Goal: Information Seeking & Learning: Learn about a topic

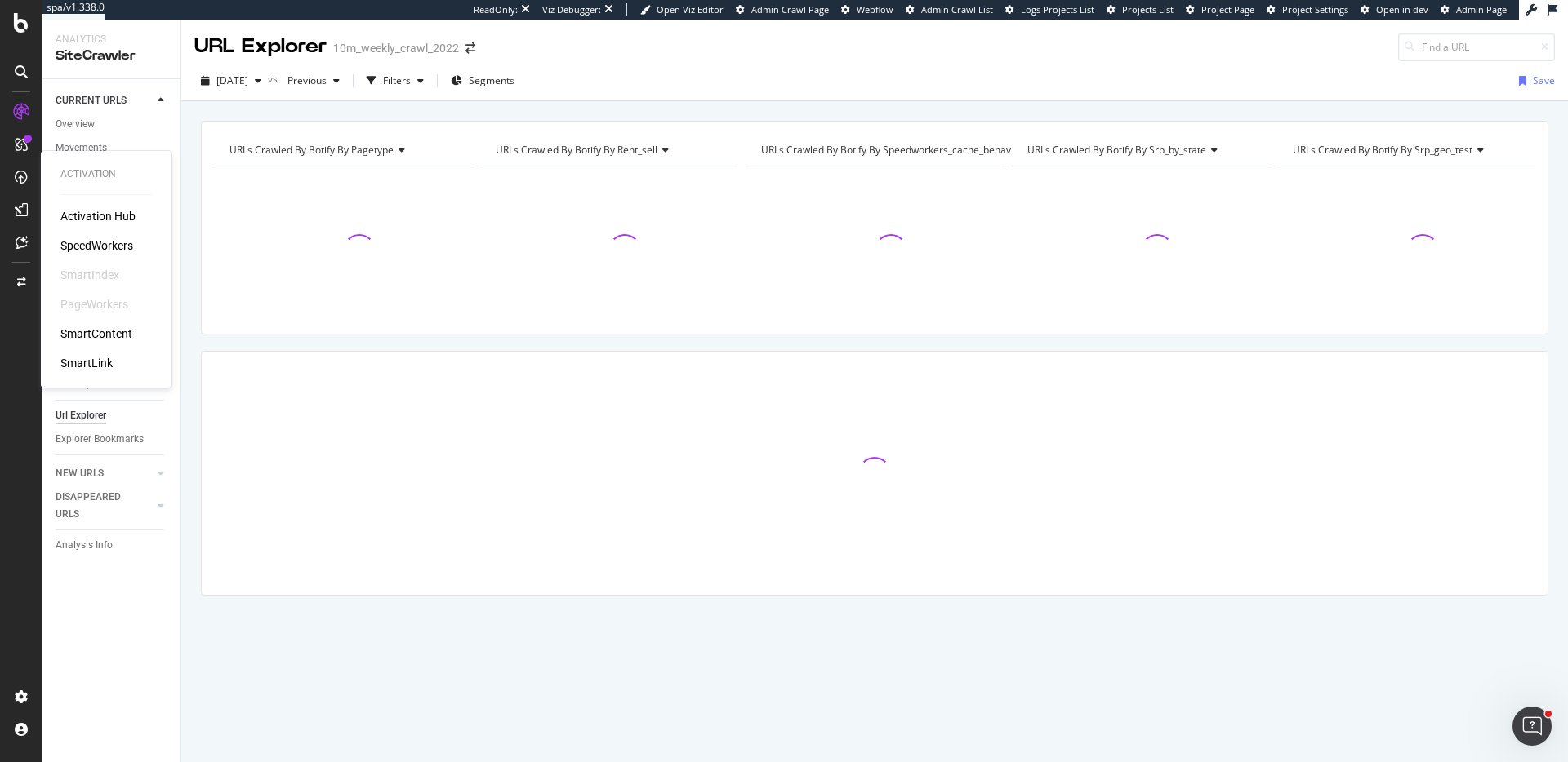
click at [119, 244] on div "SpeedWorkers" at bounding box center [96, 246] width 72 height 16
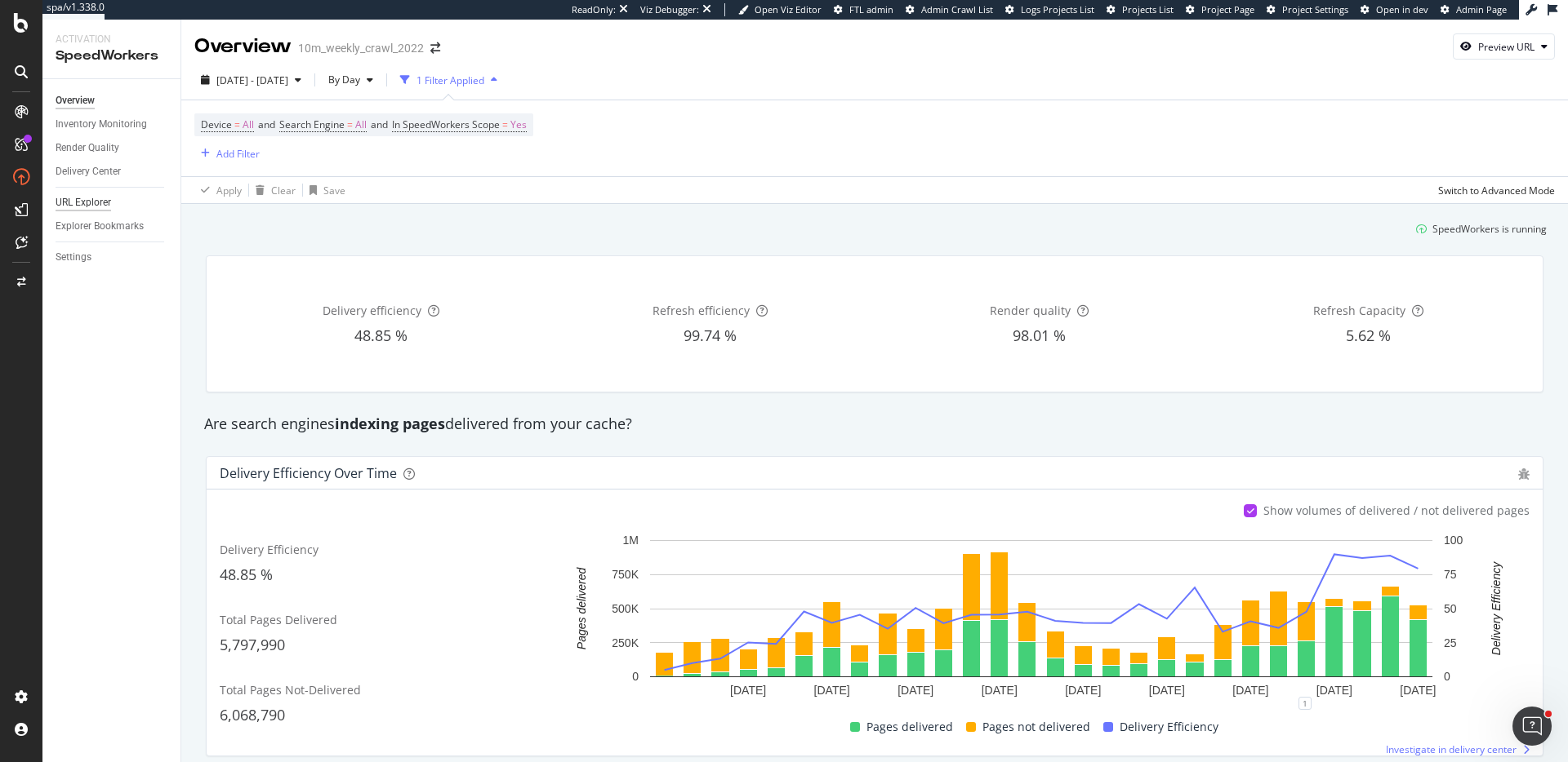
click at [77, 202] on div "URL Explorer" at bounding box center [84, 203] width 56 height 17
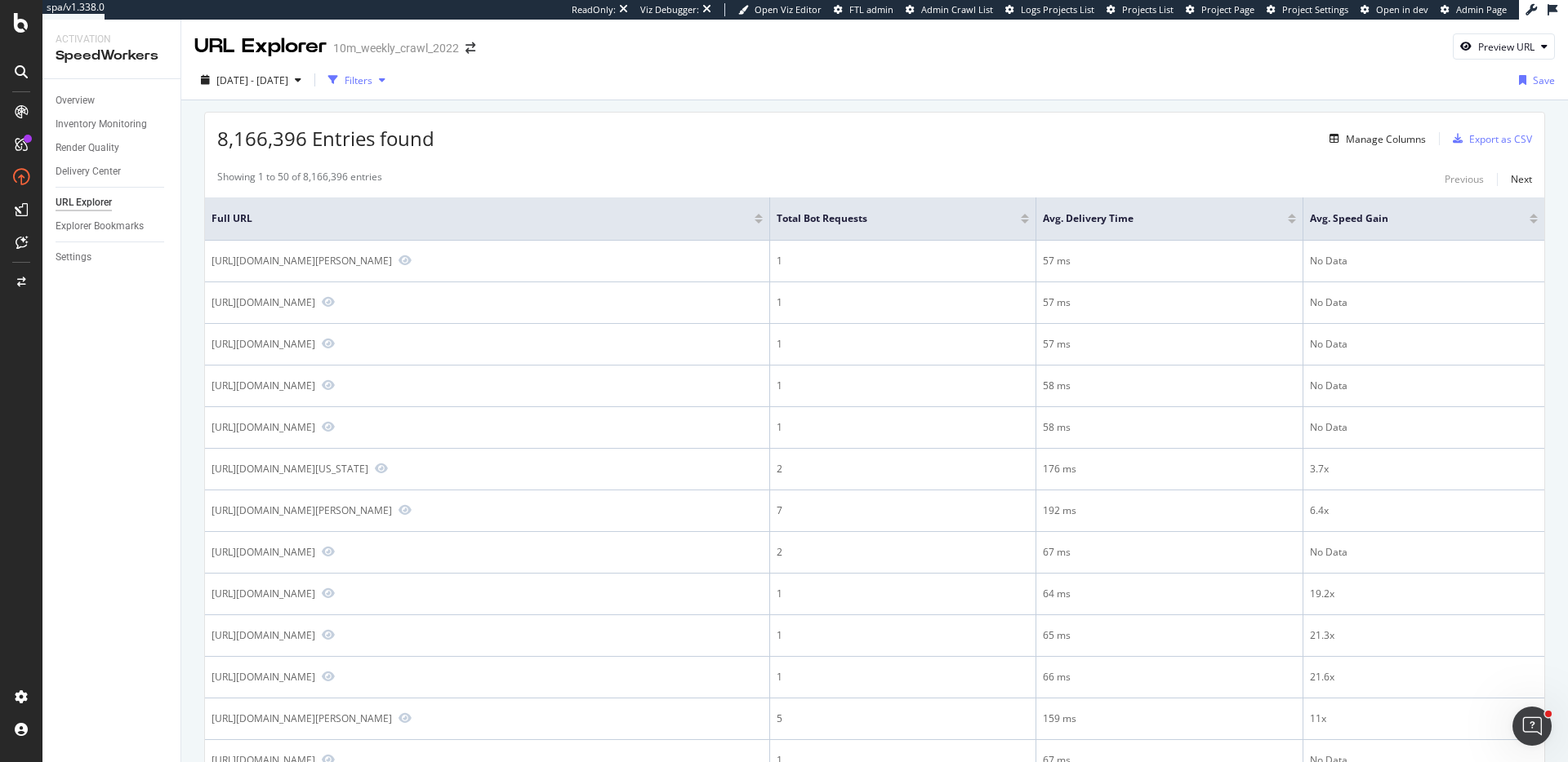
click at [385, 75] on icon "button" at bounding box center [382, 80] width 7 height 10
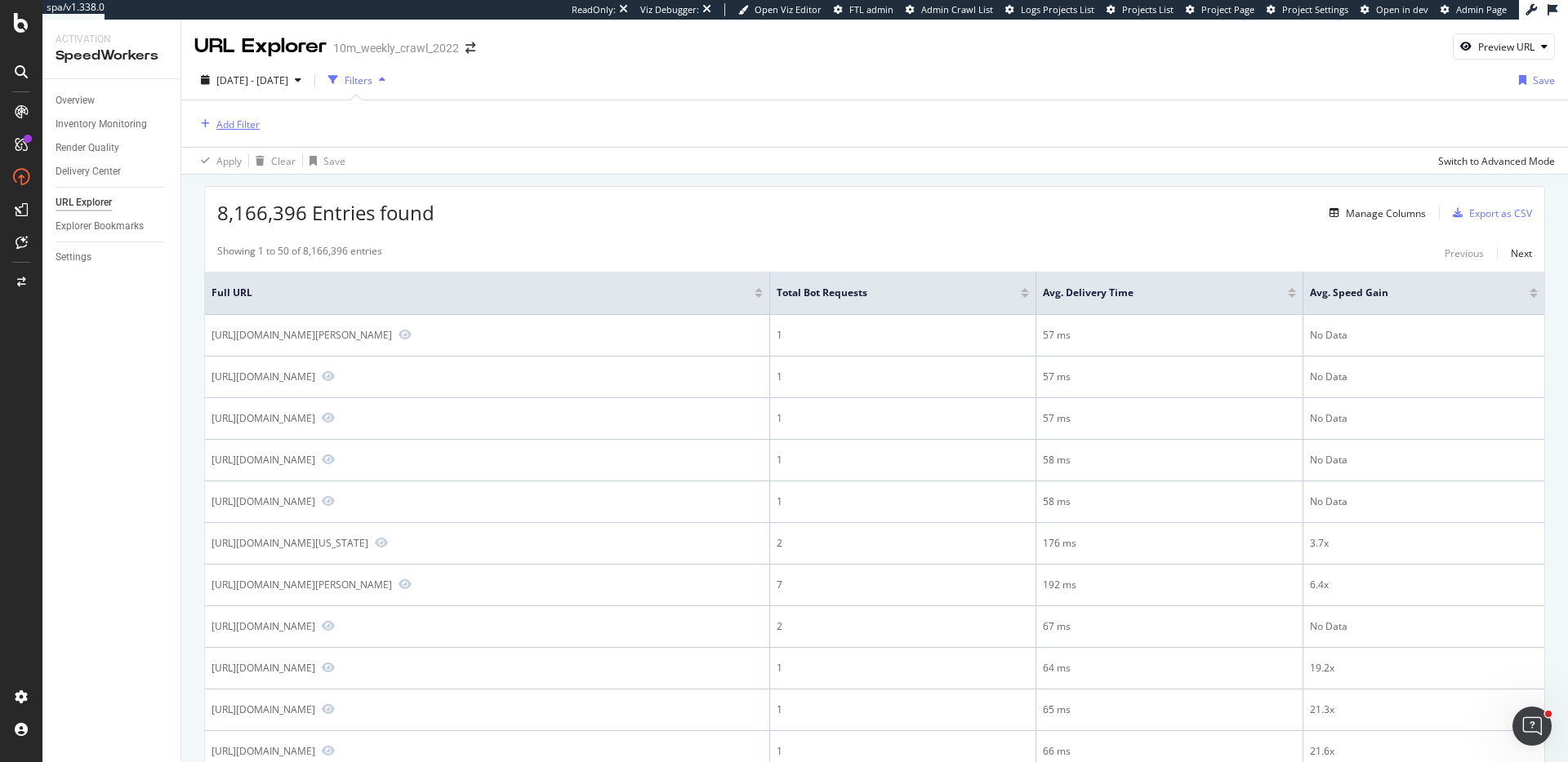
click at [237, 120] on div "Add Filter" at bounding box center [238, 124] width 43 height 13
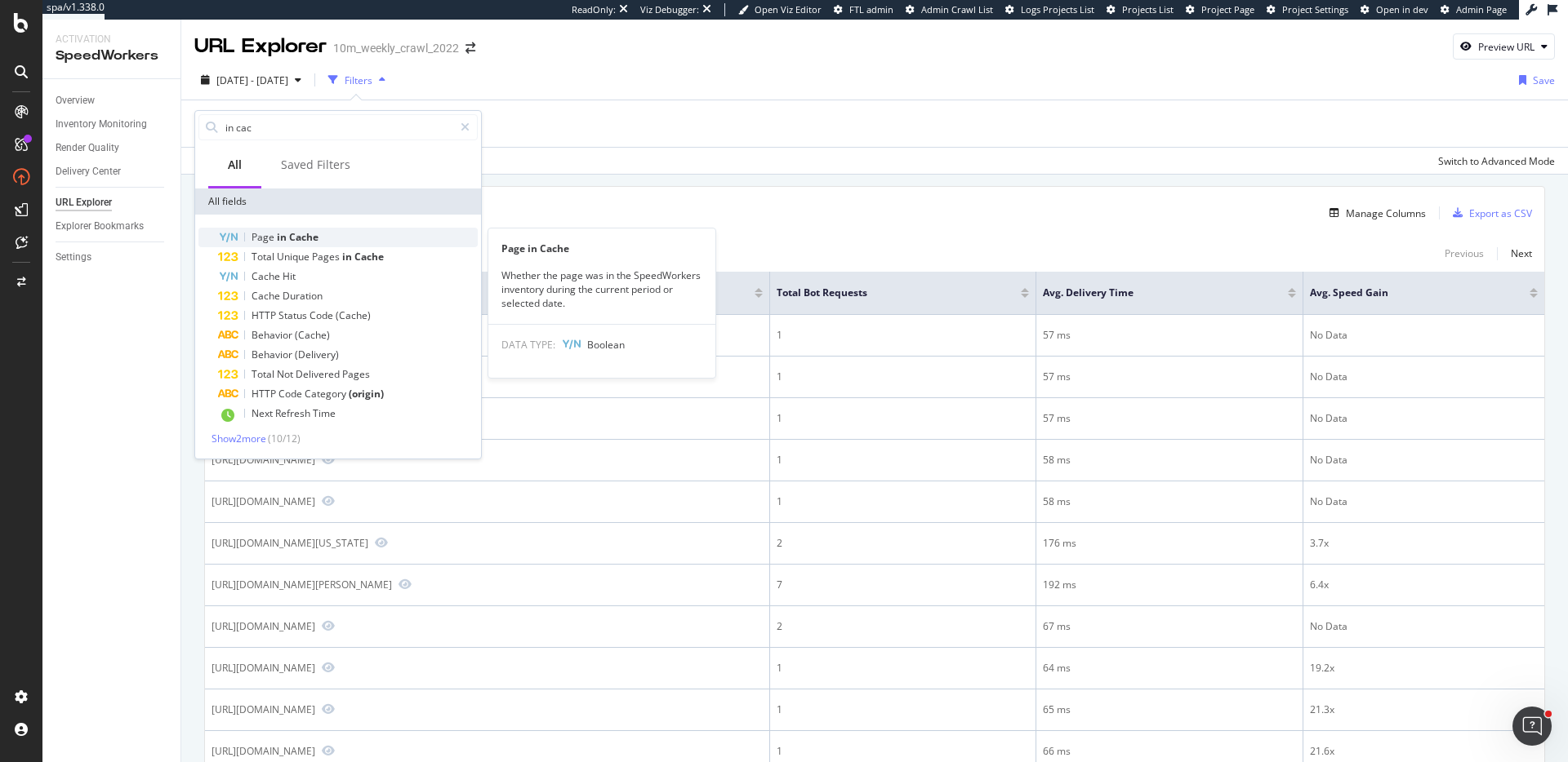
type input "in cac"
click at [296, 240] on span "Cache" at bounding box center [304, 237] width 30 height 13
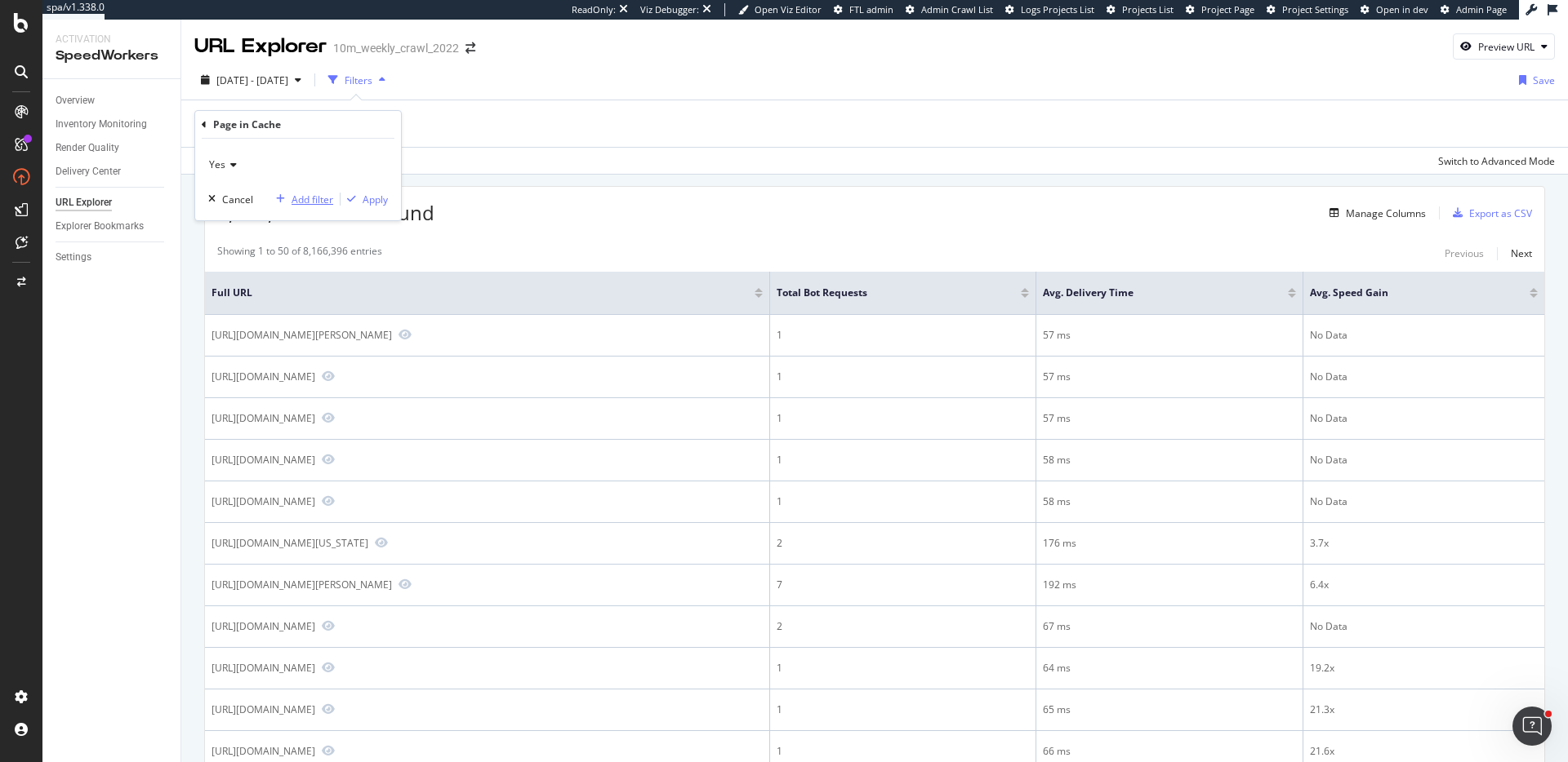
click at [327, 204] on div "Add filter" at bounding box center [311, 199] width 41 height 13
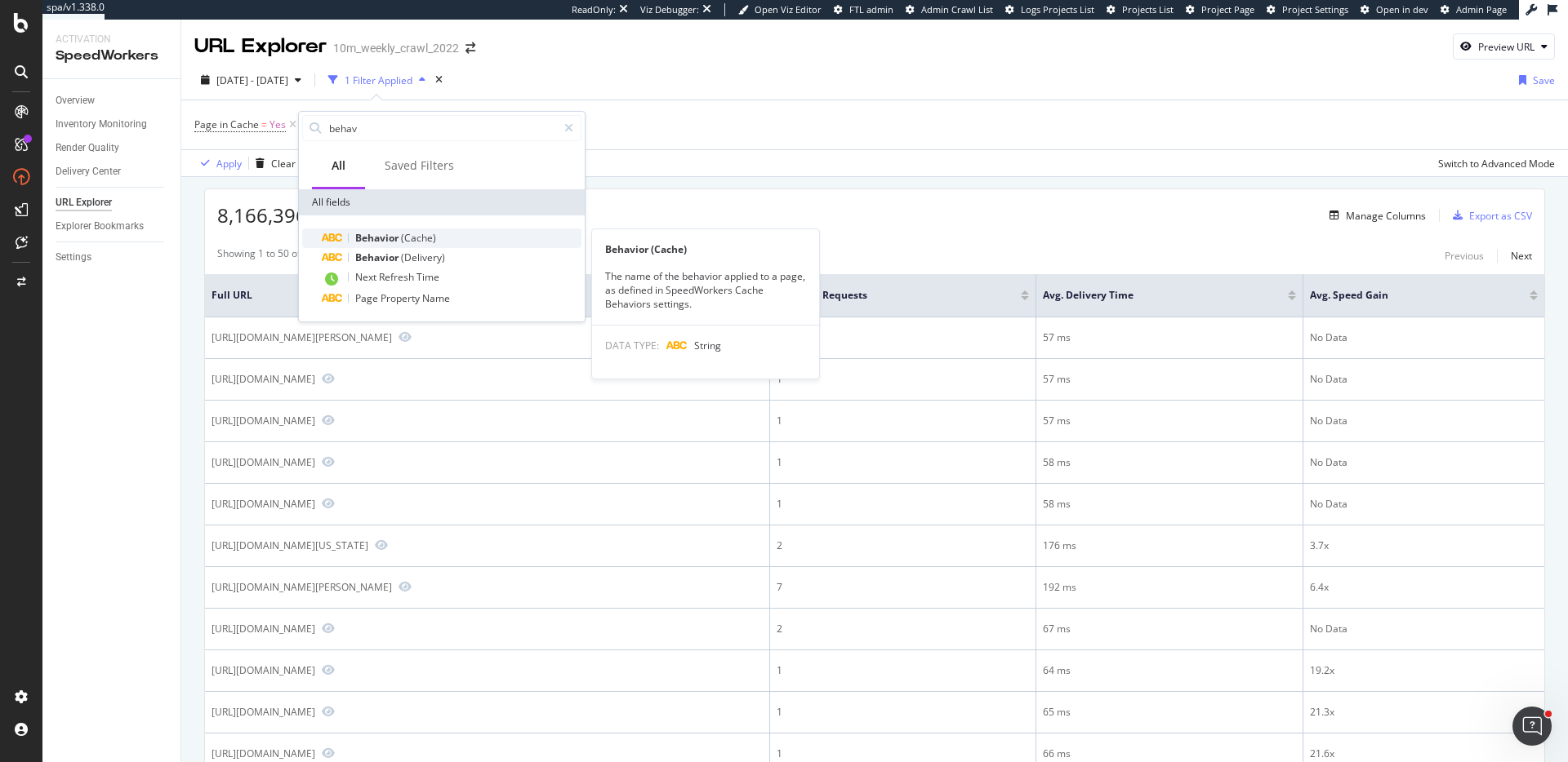
type input "behav"
click at [373, 236] on span "Behavior" at bounding box center [378, 238] width 45 height 13
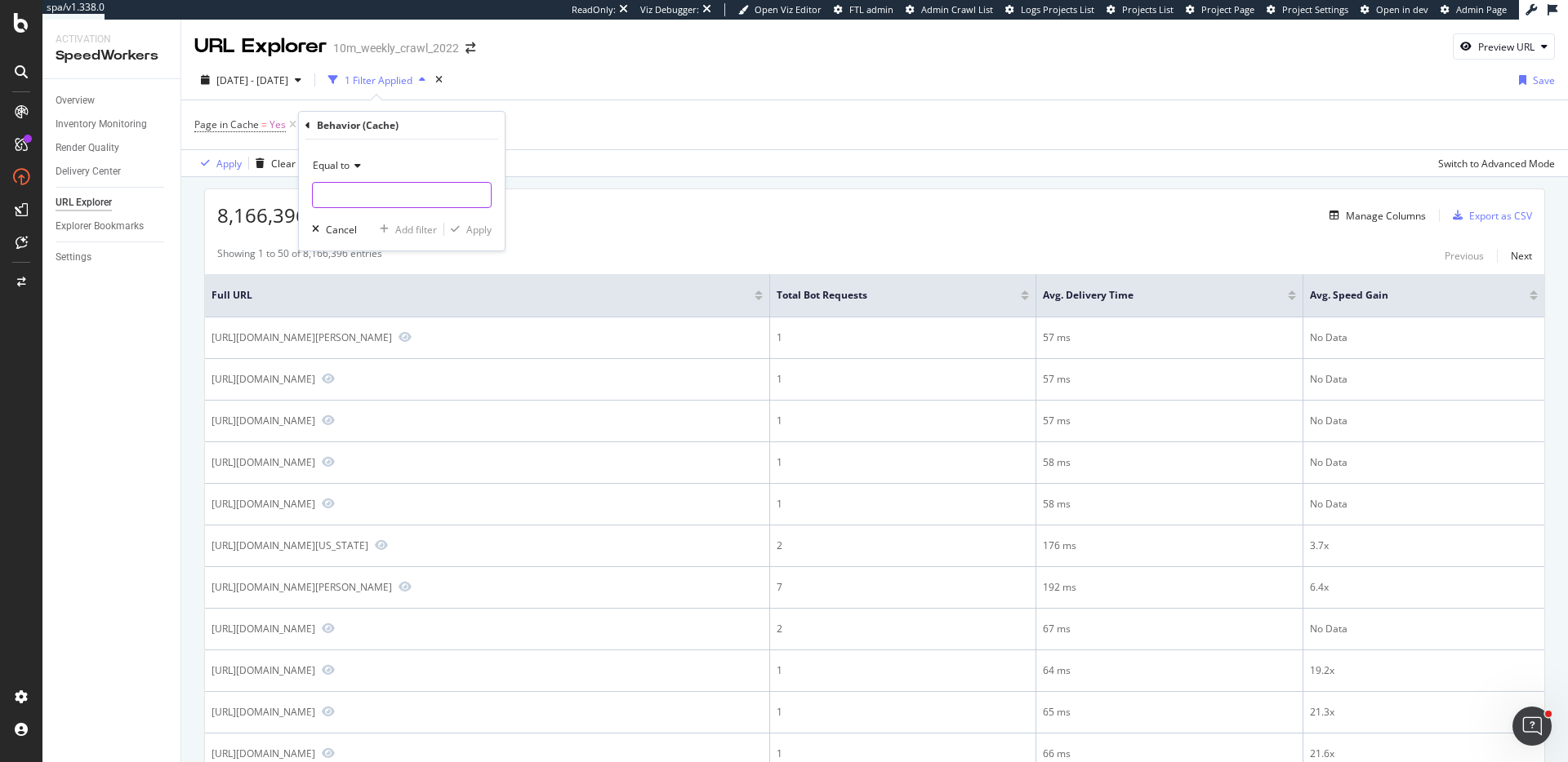
click at [366, 196] on input "text" at bounding box center [401, 195] width 178 height 26
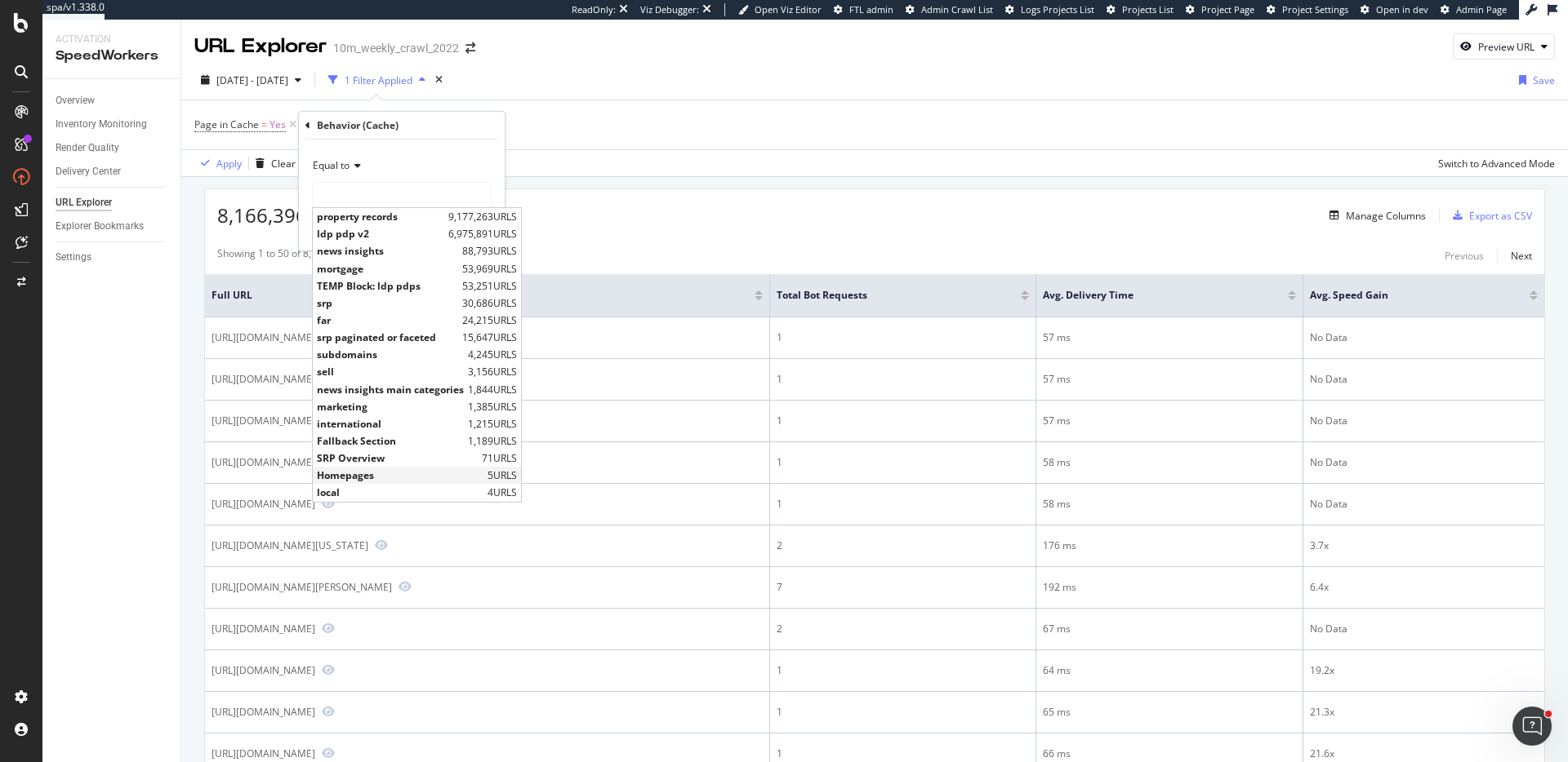
click at [392, 476] on span "Homepages" at bounding box center [400, 475] width 167 height 13
type input "Homepages"
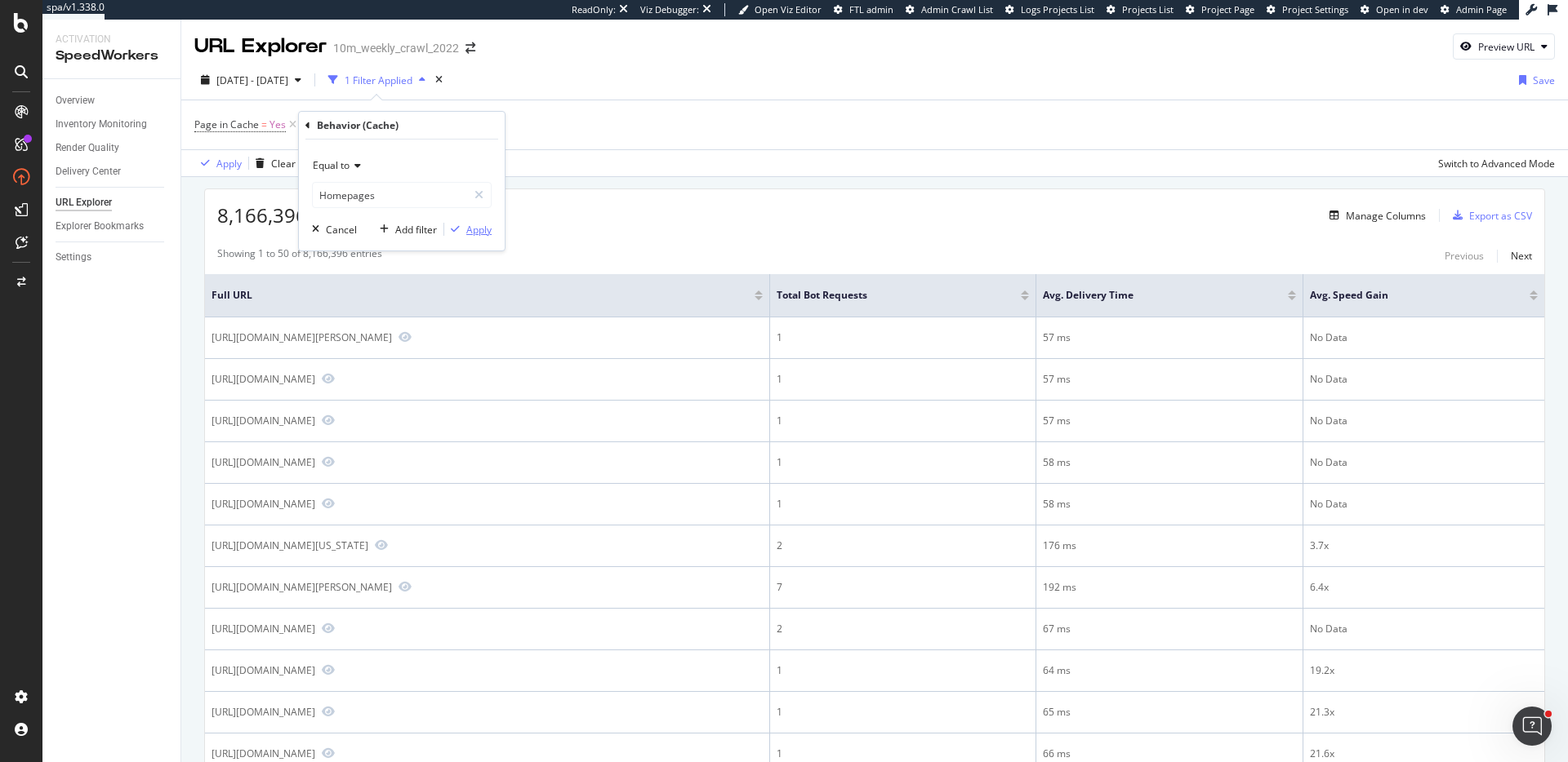
click at [488, 227] on div "Apply" at bounding box center [479, 229] width 25 height 13
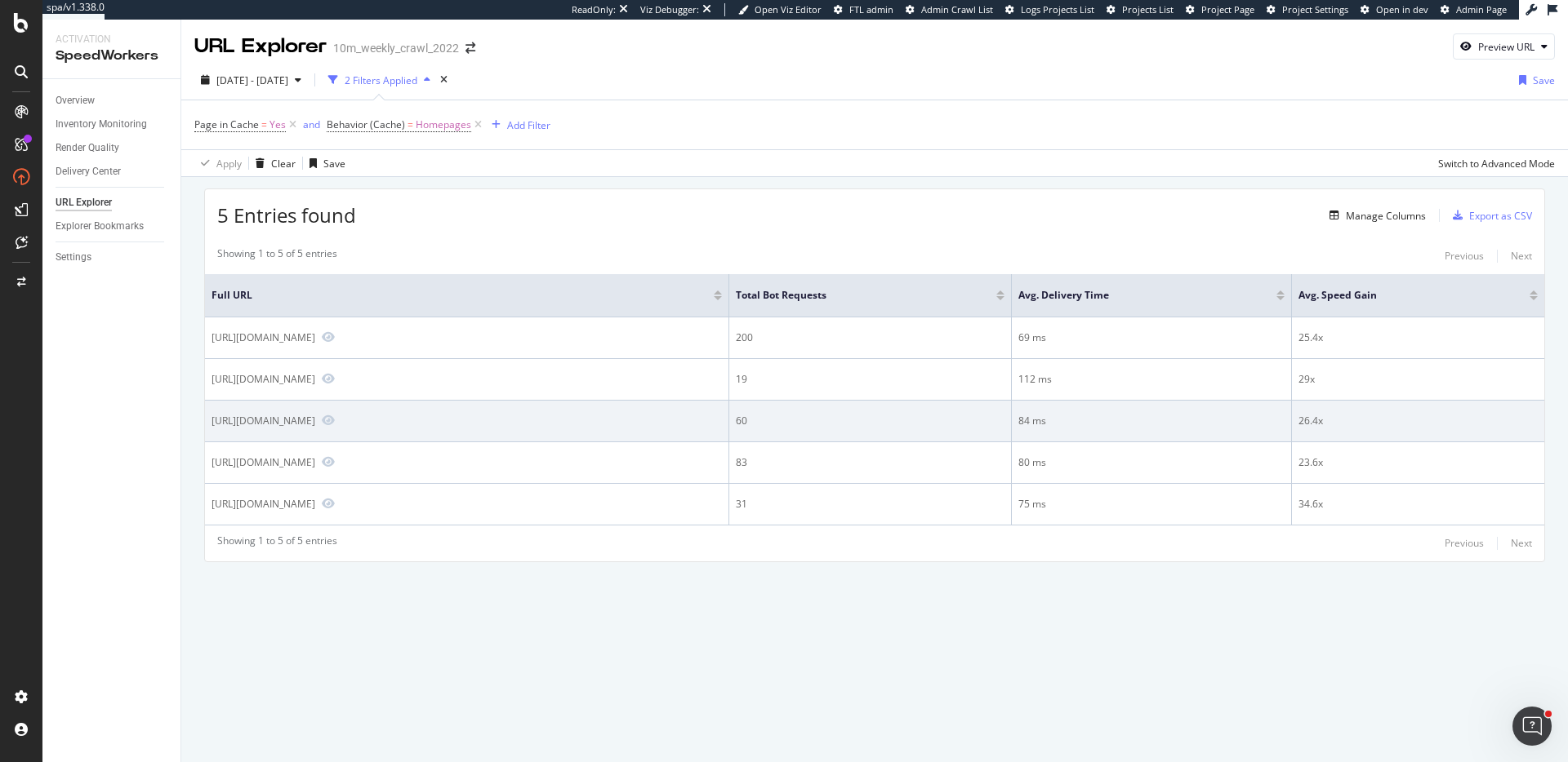
drag, startPoint x: 403, startPoint y: 425, endPoint x: 334, endPoint y: 424, distance: 69.0
click at [315, 423] on div "[URL][DOMAIN_NAME]" at bounding box center [263, 421] width 104 height 13
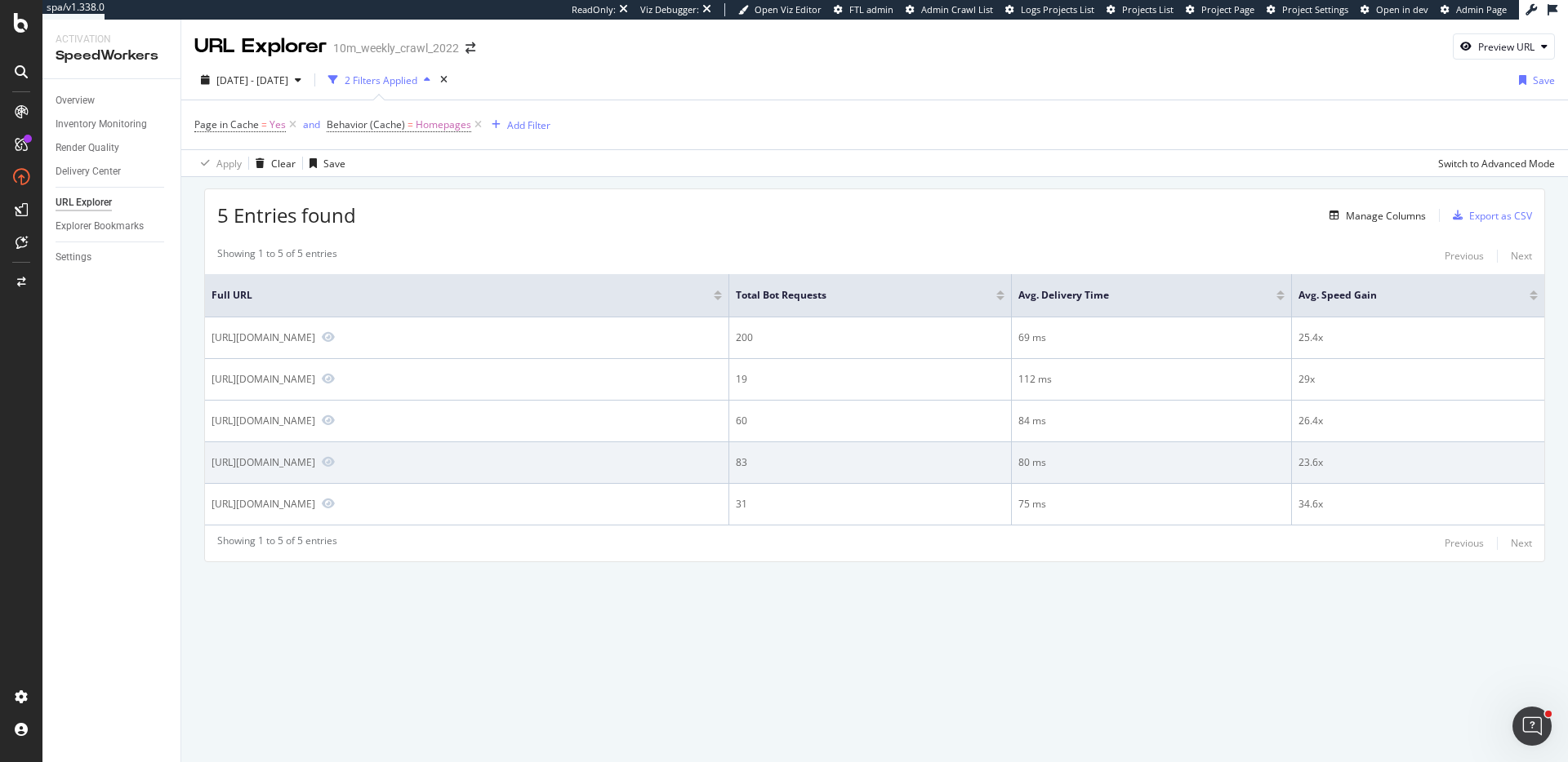
copy div "/realestateforsale"
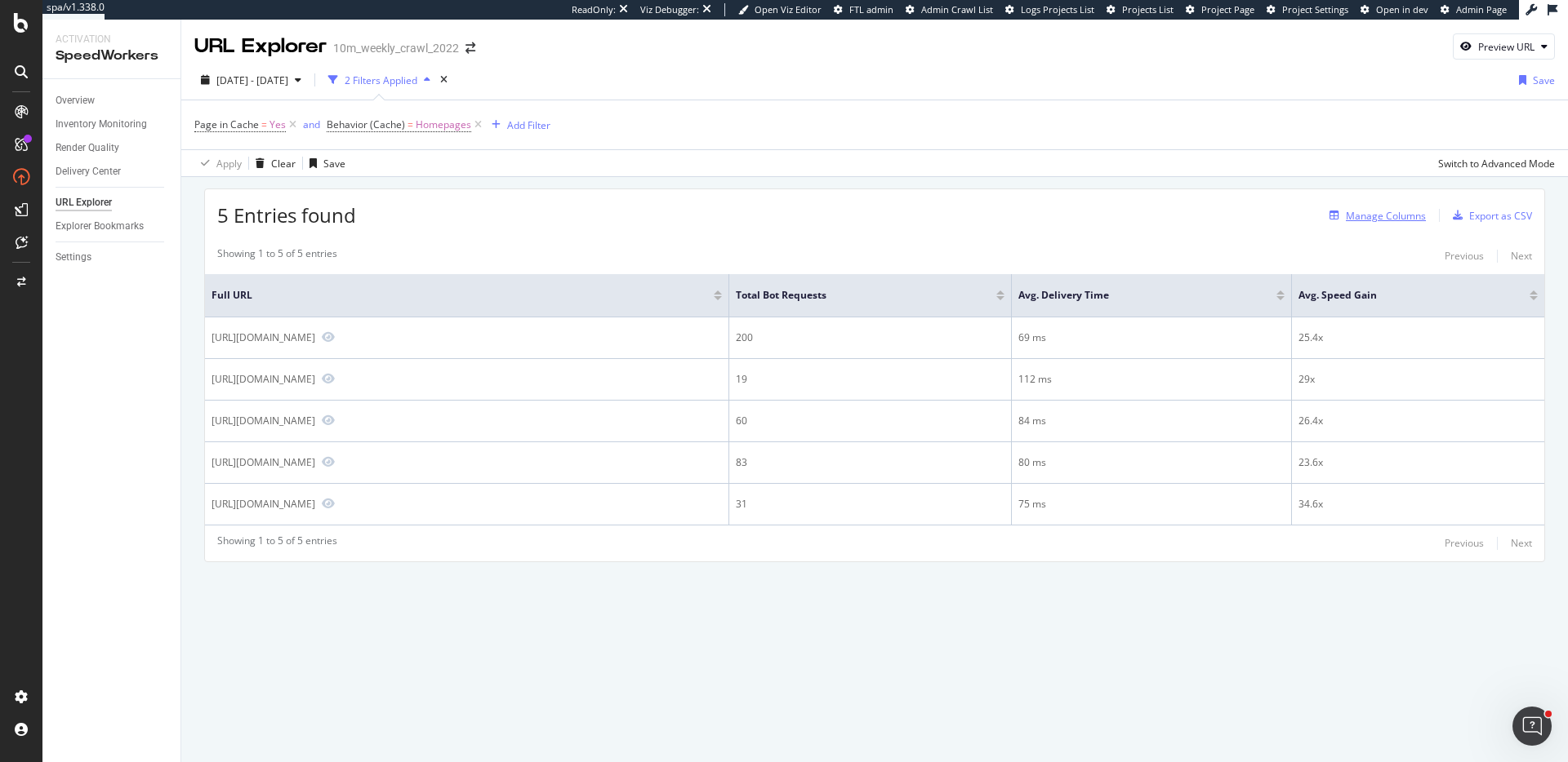
click at [1397, 211] on div "Manage Columns" at bounding box center [1385, 216] width 80 height 13
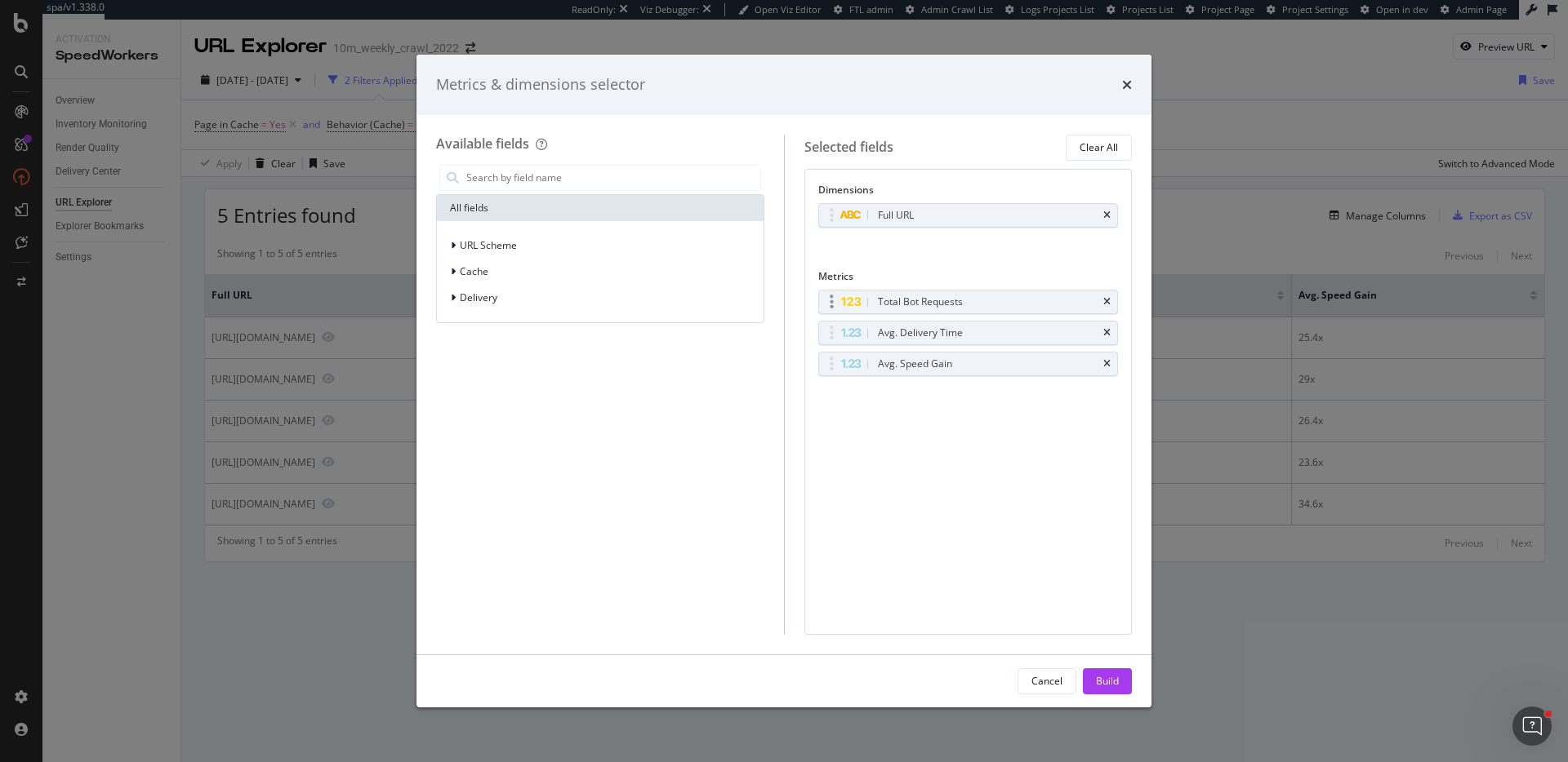
click at [1110, 296] on div "Total Bot Requests" at bounding box center [969, 302] width 299 height 23
click at [1109, 302] on icon "times" at bounding box center [1107, 302] width 8 height 10
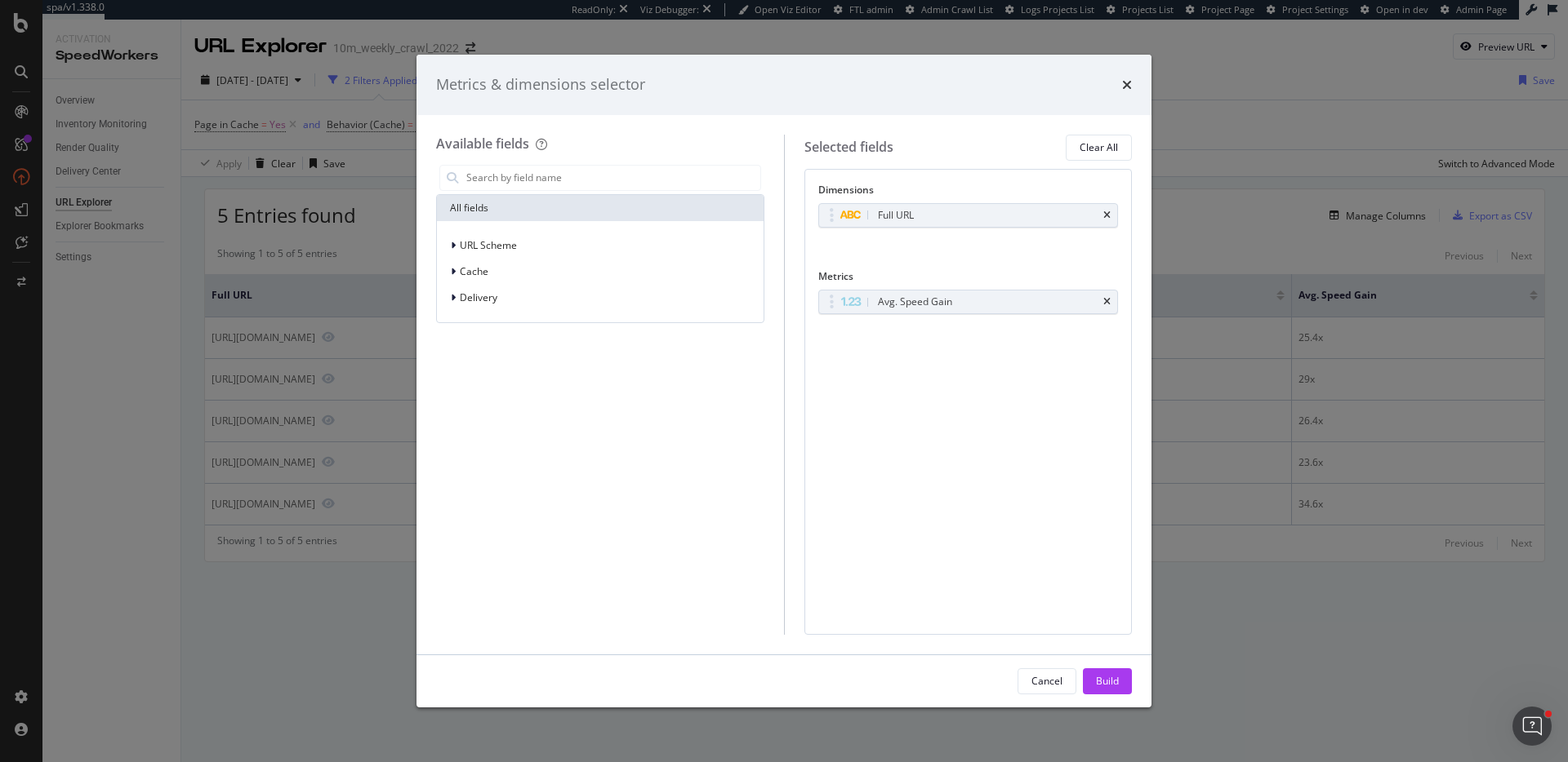
click at [1109, 302] on icon "times" at bounding box center [1107, 302] width 8 height 10
click at [1109, 680] on div "Build" at bounding box center [1107, 681] width 23 height 13
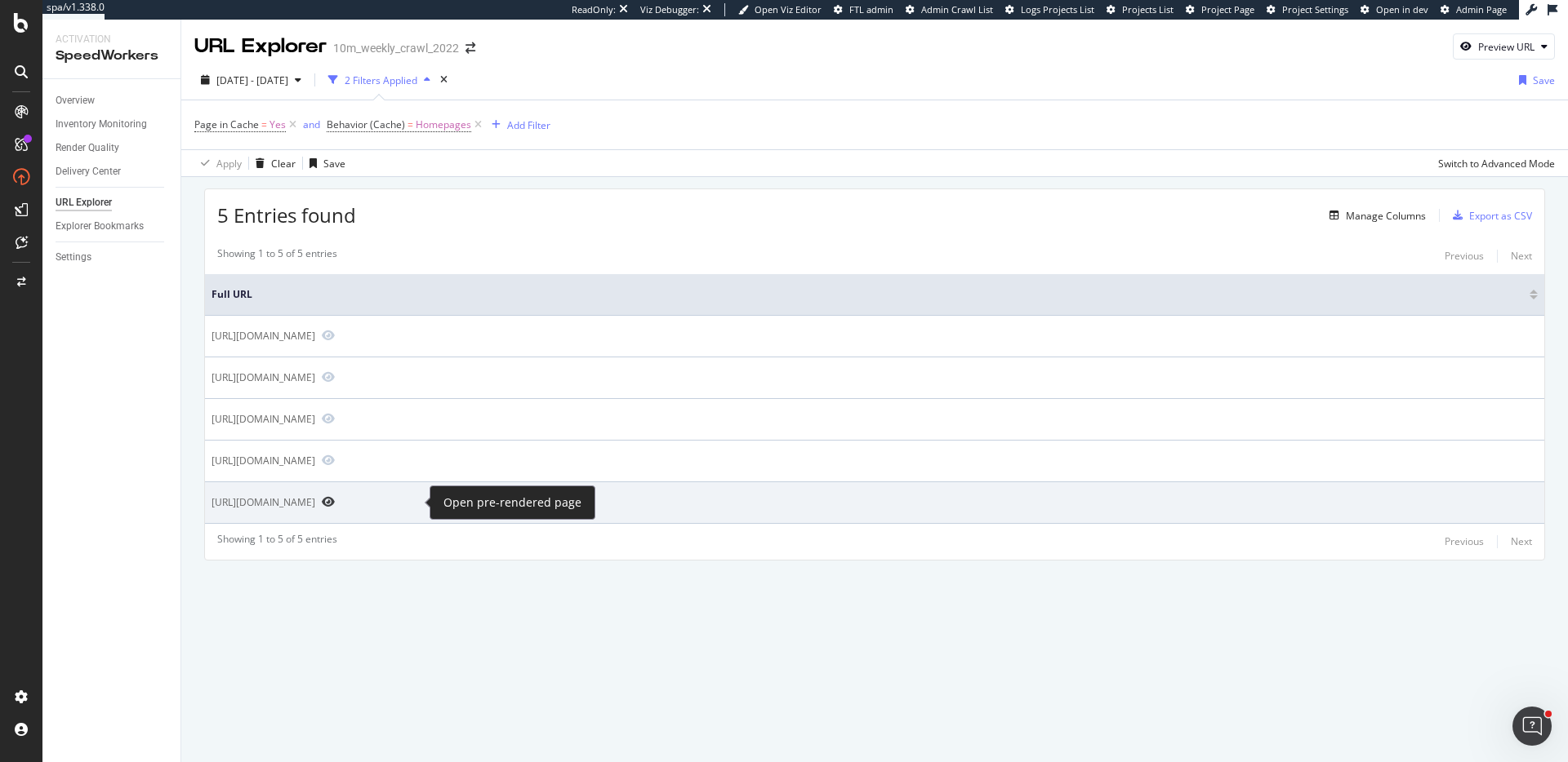
click at [334, 503] on icon "Preview https://www.realtor.com/realestateforsale" at bounding box center [329, 502] width 13 height 12
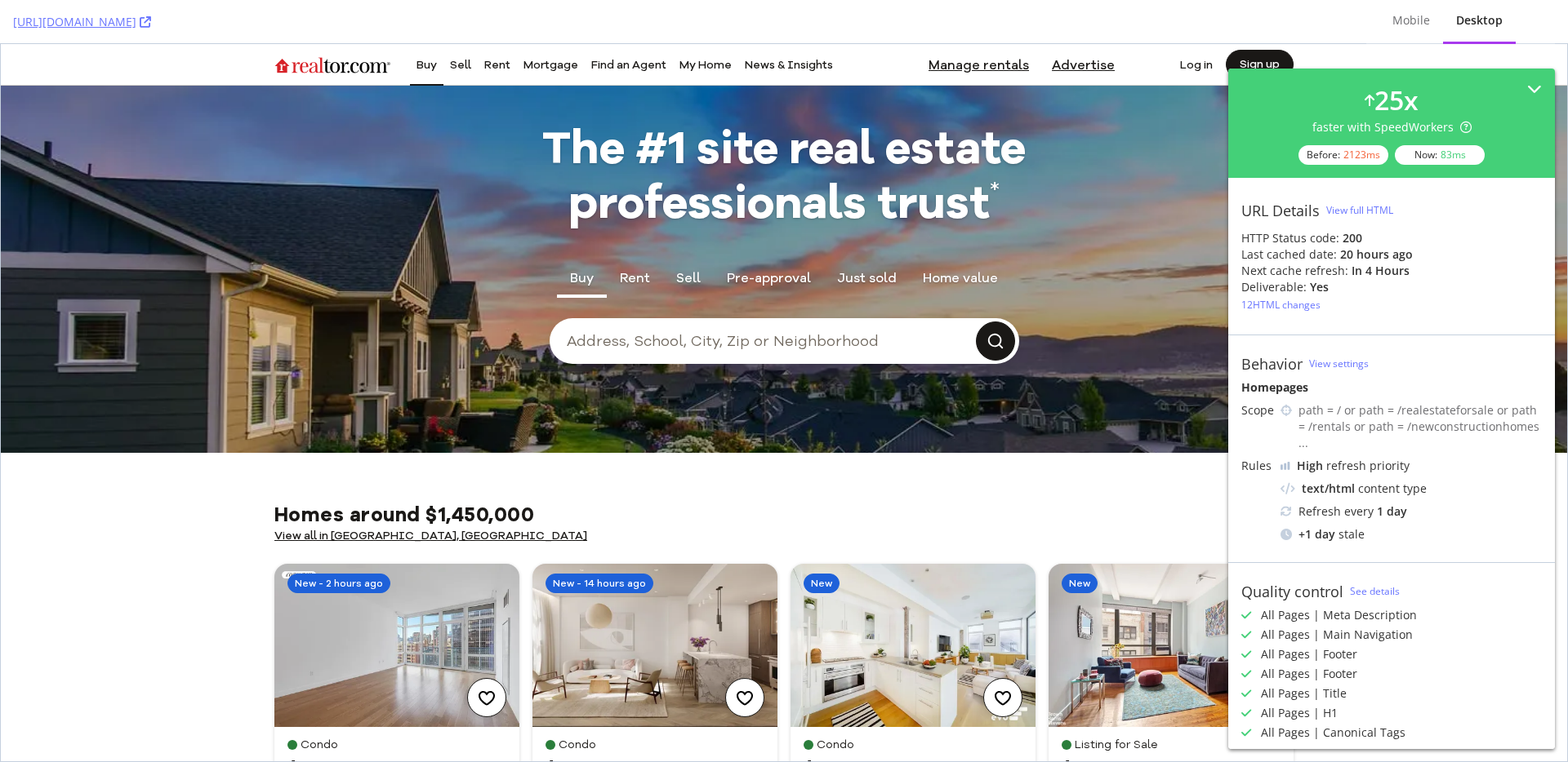
drag, startPoint x: 180, startPoint y: 16, endPoint x: 627, endPoint y: 15, distance: 447.0
click at [0, 0] on div "[URL][DOMAIN_NAME] Mobile Desktop" at bounding box center [784, 22] width 1568 height 44
